Goal: Task Accomplishment & Management: Complete application form

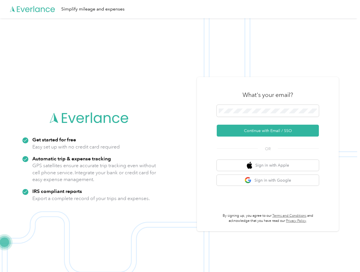
click at [180, 136] on img at bounding box center [178, 154] width 357 height 272
click at [180, 9] on div "Simplify mileage and expenses" at bounding box center [178, 9] width 357 height 18
click at [270, 131] on button "Continue with Email / SSO" at bounding box center [268, 131] width 102 height 12
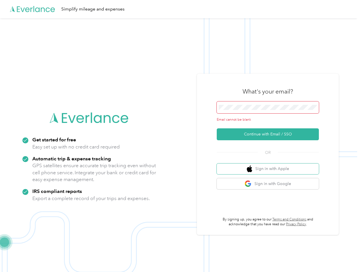
click at [270, 165] on button "Sign in with Apple" at bounding box center [268, 169] width 102 height 11
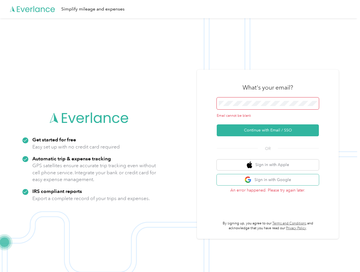
click at [270, 180] on button "Sign in with Google" at bounding box center [268, 179] width 102 height 11
